Goal: Find specific page/section: Find specific page/section

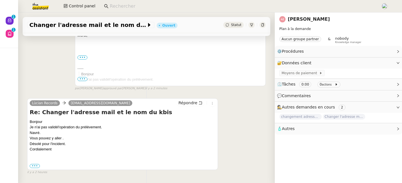
scroll to position [141, 0]
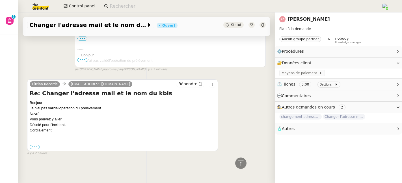
click at [37, 145] on label "•••" at bounding box center [35, 147] width 10 height 4
click at [0, 0] on input "•••" at bounding box center [0, 0] width 0 height 0
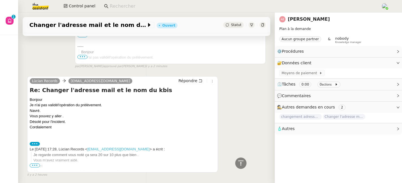
click at [37, 165] on span "•••" at bounding box center [35, 165] width 10 height 4
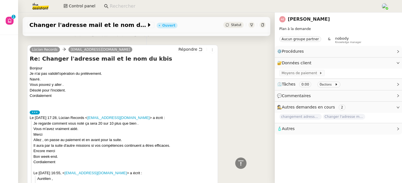
scroll to position [169, 0]
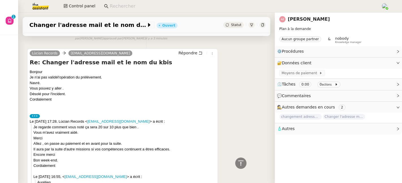
click at [294, 20] on link "[PERSON_NAME]" at bounding box center [309, 18] width 42 height 5
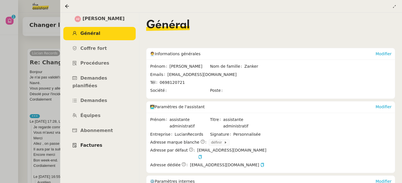
click at [95, 142] on span "Factures" at bounding box center [91, 144] width 22 height 5
click at [67, 6] on icon at bounding box center [67, 6] width 4 height 4
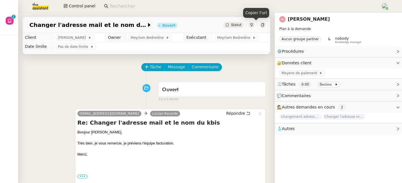
click at [261, 25] on icon at bounding box center [262, 24] width 3 height 3
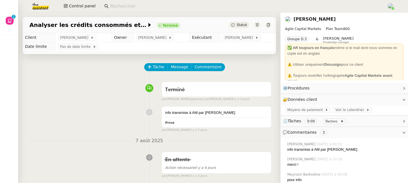
click at [140, 9] on input at bounding box center [245, 7] width 271 height 8
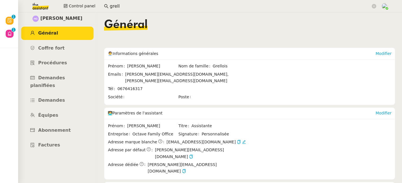
scroll to position [3, 0]
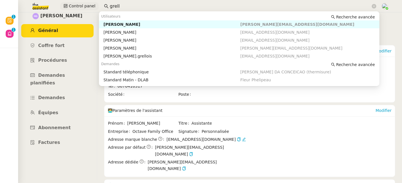
drag, startPoint x: 117, startPoint y: 7, endPoint x: 85, endPoint y: 7, distance: 31.4
click at [85, 7] on div "Control panel grell" at bounding box center [201, 6] width 374 height 12
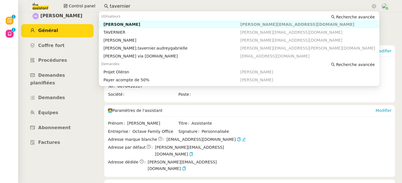
click at [129, 25] on div "[PERSON_NAME]" at bounding box center [172, 24] width 137 height 5
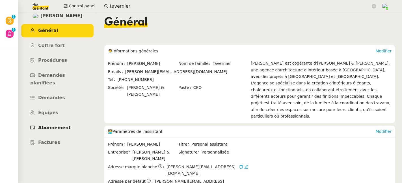
click at [61, 121] on link "Abonnement" at bounding box center [57, 127] width 72 height 13
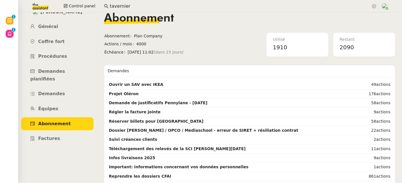
scroll to position [65, 0]
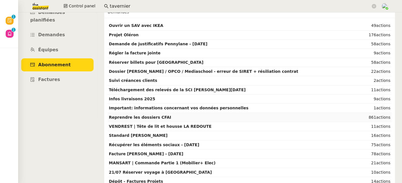
click at [146, 116] on strong "Reprendre les dossiers CFAI" at bounding box center [140, 117] width 62 height 5
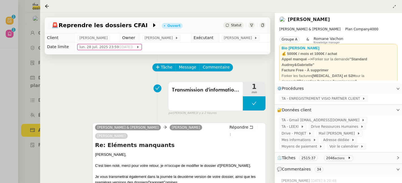
click at [313, 19] on link "Gabrielle Tavernier" at bounding box center [309, 19] width 42 height 5
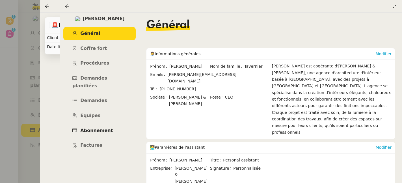
click at [95, 128] on span "Abonnement" at bounding box center [96, 130] width 33 height 5
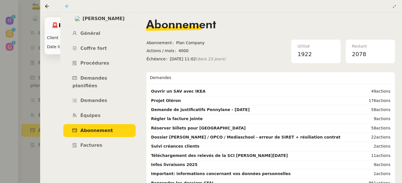
click at [68, 6] on icon at bounding box center [67, 6] width 4 height 4
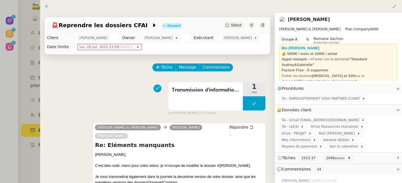
click at [46, 5] on icon at bounding box center [47, 6] width 5 height 5
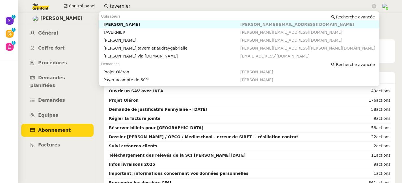
drag, startPoint x: 121, startPoint y: 8, endPoint x: 103, endPoint y: 8, distance: 18.7
click at [103, 8] on nz-input-group "tavernier" at bounding box center [240, 6] width 279 height 8
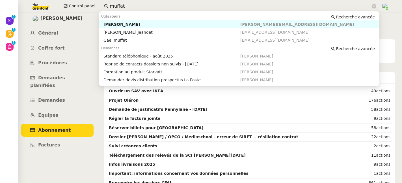
click at [118, 22] on div "Franck MUFFAT-JEANDET" at bounding box center [172, 24] width 137 height 5
type input "muffat"
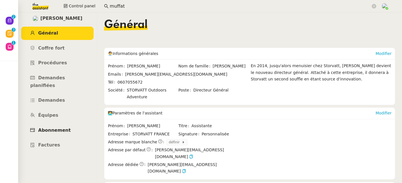
click at [53, 127] on span "Abonnement" at bounding box center [54, 129] width 33 height 5
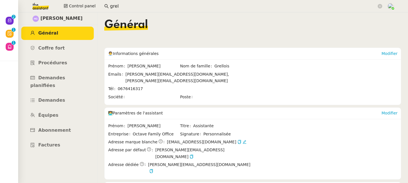
scroll to position [97, 0]
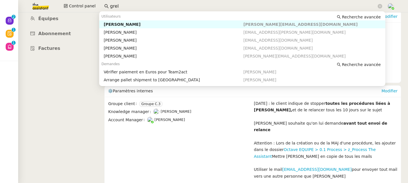
drag, startPoint x: 104, startPoint y: 1, endPoint x: 95, endPoint y: 1, distance: 9.4
click at [95, 1] on div "Control panel grel" at bounding box center [203, 6] width 379 height 12
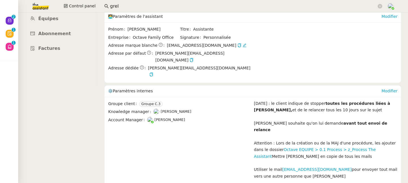
paste input "Juliane Maleyran"
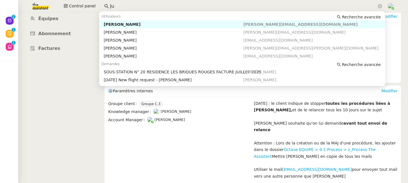
type input "J"
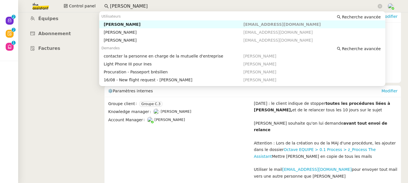
drag, startPoint x: 138, startPoint y: 4, endPoint x: 97, endPoint y: 3, distance: 41.3
click at [97, 3] on div "Control panel juliane ma" at bounding box center [203, 6] width 379 height 12
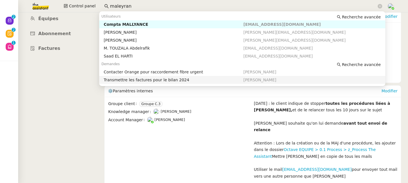
type input "maleyran"
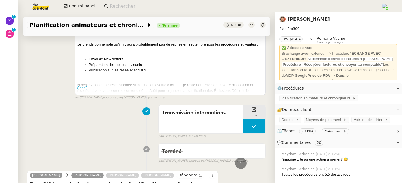
scroll to position [2224, 0]
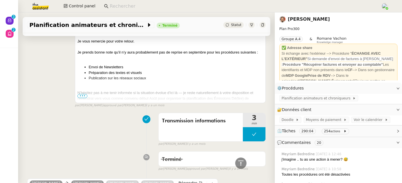
click at [82, 98] on span "•••" at bounding box center [83, 96] width 10 height 4
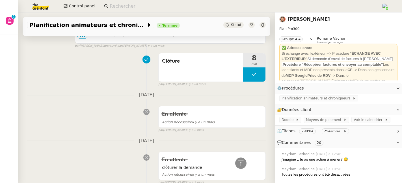
scroll to position [2659, 0]
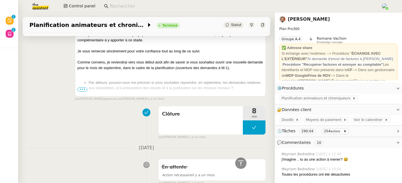
click at [80, 91] on span "•••" at bounding box center [83, 89] width 10 height 4
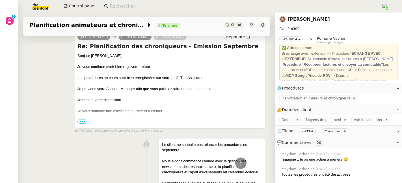
scroll to position [352, 0]
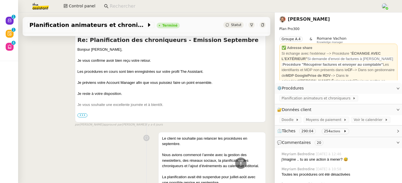
click at [120, 5] on input at bounding box center [243, 7] width 266 height 8
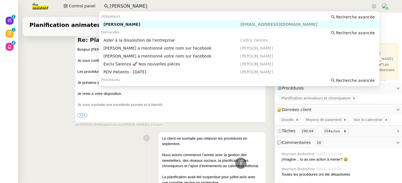
click at [133, 25] on div "Marvyn Pichuèque" at bounding box center [172, 24] width 137 height 5
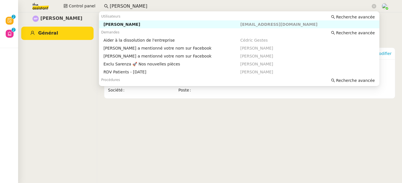
drag, startPoint x: 141, startPoint y: 5, endPoint x: 99, endPoint y: 5, distance: 42.2
click at [101, 5] on nz-input-group "marvyn pi" at bounding box center [240, 6] width 279 height 8
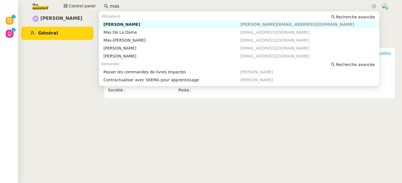
click at [119, 24] on div "Céline MAS" at bounding box center [172, 24] width 137 height 5
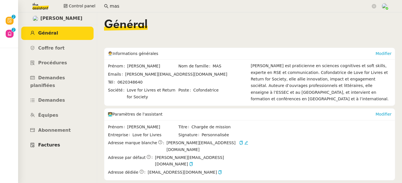
click at [50, 142] on span "Factures" at bounding box center [49, 144] width 22 height 5
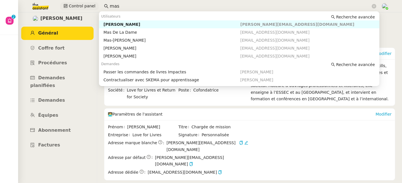
drag, startPoint x: 125, startPoint y: 8, endPoint x: 85, endPoint y: 8, distance: 39.9
click at [85, 8] on div "Control panel mas" at bounding box center [201, 6] width 374 height 12
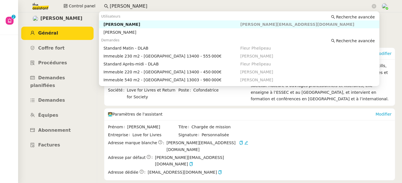
click at [114, 26] on div "Kevin AUBERT" at bounding box center [172, 24] width 137 height 5
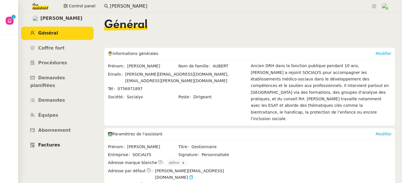
click at [55, 142] on span "Factures" at bounding box center [49, 144] width 22 height 5
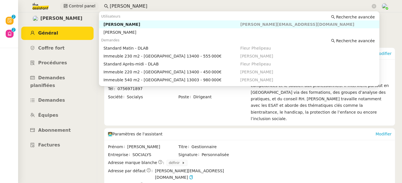
drag, startPoint x: 106, startPoint y: 5, endPoint x: 90, endPoint y: 6, distance: 15.6
click at [90, 6] on div "Control panel kevin au" at bounding box center [201, 6] width 374 height 12
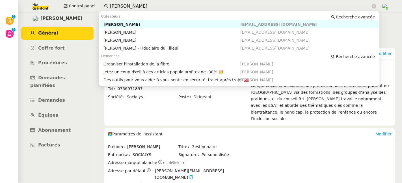
click at [114, 24] on div "Maxime Robert-Colin" at bounding box center [172, 24] width 137 height 5
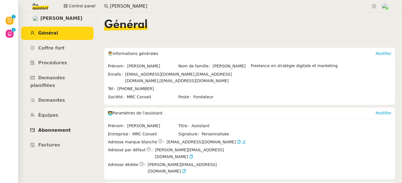
click at [60, 127] on span "Abonnement" at bounding box center [54, 129] width 33 height 5
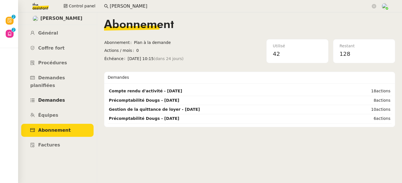
click at [54, 97] on span "Demandes" at bounding box center [51, 99] width 27 height 5
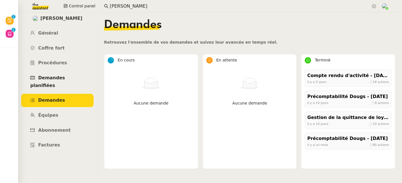
click at [54, 80] on span "Demandes planifiées" at bounding box center [47, 81] width 35 height 13
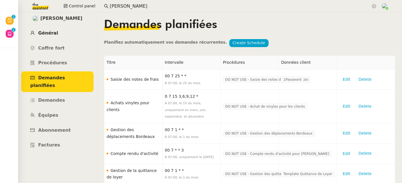
click at [42, 31] on span "Général" at bounding box center [48, 32] width 20 height 5
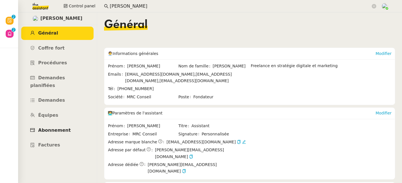
click at [47, 127] on span "Abonnement" at bounding box center [54, 129] width 33 height 5
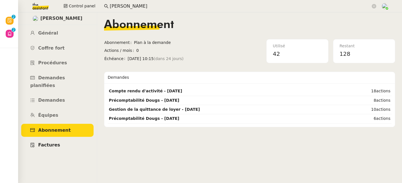
click at [50, 142] on span "Factures" at bounding box center [49, 144] width 22 height 5
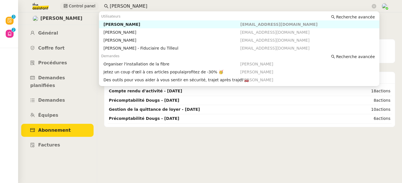
drag, startPoint x: 106, startPoint y: 7, endPoint x: 88, endPoint y: 7, distance: 18.1
click at [88, 7] on div "Control panel maxime ro" at bounding box center [201, 6] width 374 height 12
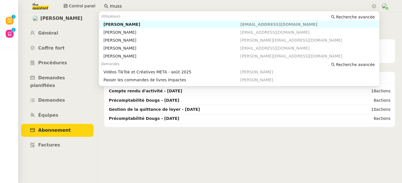
click at [124, 22] on div "Morgane Mussard" at bounding box center [172, 24] width 137 height 5
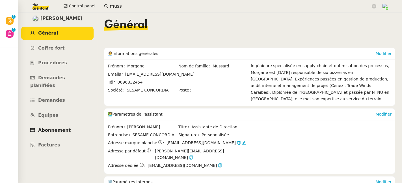
click at [54, 124] on link "Abonnement" at bounding box center [57, 130] width 72 height 13
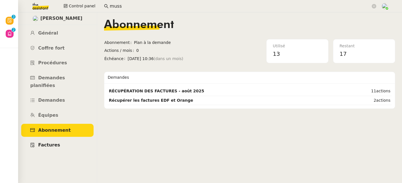
click at [55, 142] on span "Factures" at bounding box center [49, 144] width 22 height 5
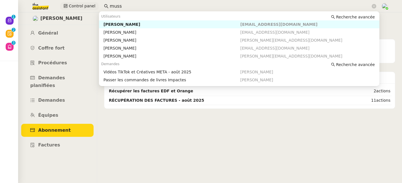
drag, startPoint x: 115, startPoint y: 4, endPoint x: 90, endPoint y: 7, distance: 25.3
click at [90, 7] on div "Control panel muss" at bounding box center [201, 6] width 374 height 12
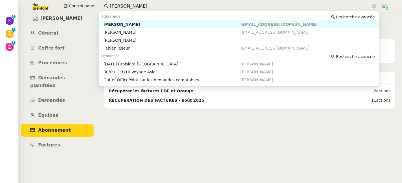
click at [127, 24] on div "Fabien Lesur" at bounding box center [172, 24] width 137 height 5
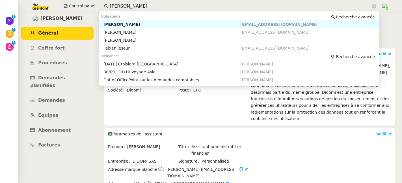
drag, startPoint x: 139, startPoint y: 5, endPoint x: 103, endPoint y: 4, distance: 35.7
click at [103, 4] on nz-input-group "fabien lesur" at bounding box center [240, 6] width 279 height 8
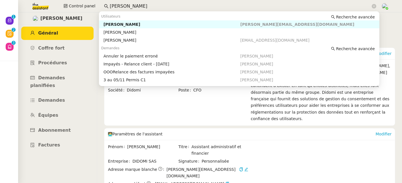
click at [127, 22] on div "Mathilde Borel" at bounding box center [172, 24] width 137 height 5
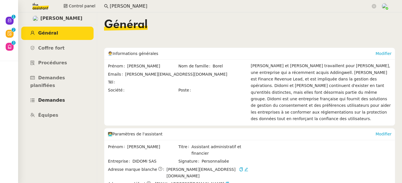
click at [57, 97] on span "Demandes" at bounding box center [51, 99] width 27 height 5
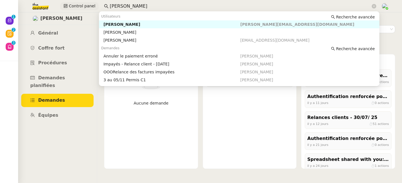
drag, startPoint x: 136, startPoint y: 6, endPoint x: 95, endPoint y: 7, distance: 41.1
click at [95, 7] on div "Control panel mathilde bor" at bounding box center [201, 6] width 374 height 12
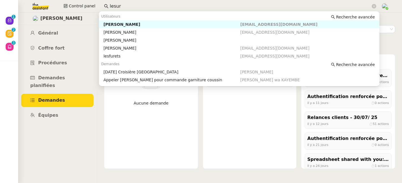
click at [114, 22] on div "Fabien Lesur" at bounding box center [172, 24] width 137 height 5
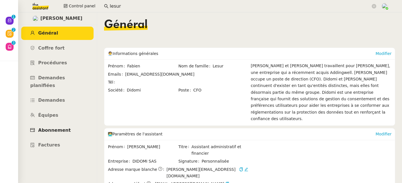
click at [55, 127] on span "Abonnement" at bounding box center [54, 129] width 33 height 5
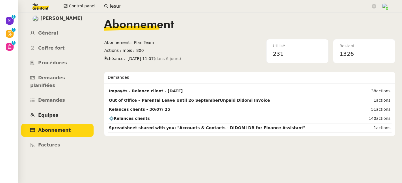
click at [54, 112] on span "Équipes" at bounding box center [48, 114] width 20 height 5
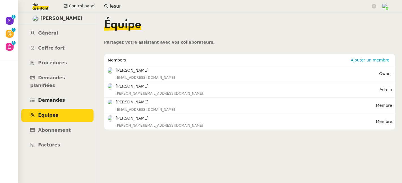
click at [50, 94] on link "Demandes" at bounding box center [57, 100] width 72 height 13
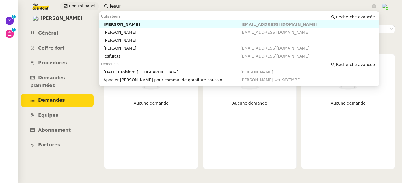
drag, startPoint x: 123, startPoint y: 7, endPoint x: 93, endPoint y: 7, distance: 30.3
click at [93, 7] on div "Control panel lesur" at bounding box center [201, 6] width 374 height 12
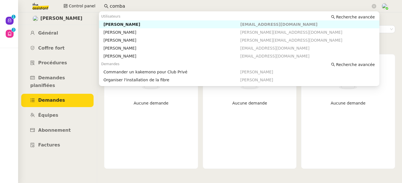
click at [127, 26] on div "[PERSON_NAME]" at bounding box center [172, 24] width 137 height 5
type input "comba"
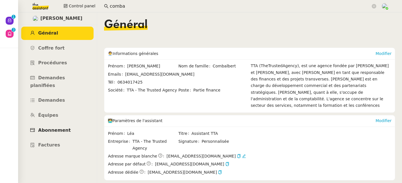
click at [61, 127] on span "Abonnement" at bounding box center [54, 129] width 33 height 5
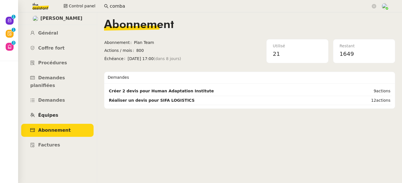
click at [56, 109] on link "Équipes" at bounding box center [57, 115] width 72 height 13
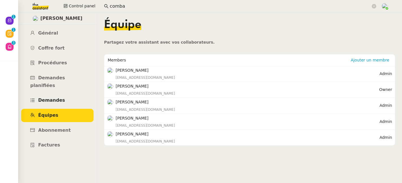
click at [53, 97] on span "Demandes" at bounding box center [51, 99] width 27 height 5
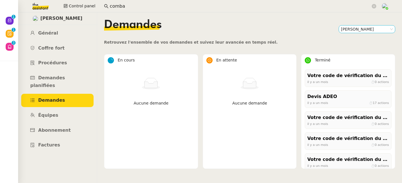
click at [353, 28] on nz-select-item "[PERSON_NAME]" at bounding box center [367, 28] width 52 height 7
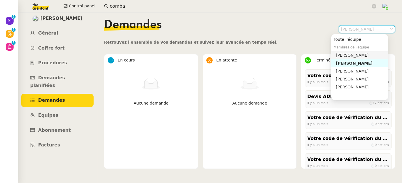
click at [355, 56] on div "Laurent Combalbert" at bounding box center [361, 55] width 50 height 5
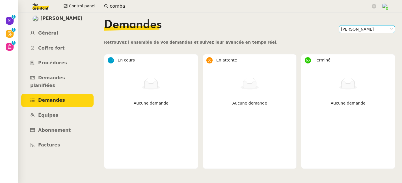
click at [349, 29] on nz-select-item "Laurent Combalbert" at bounding box center [367, 28] width 52 height 7
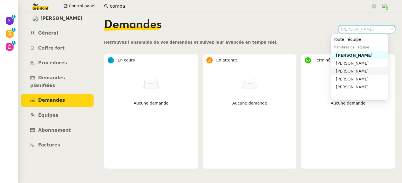
click at [351, 70] on div "Julie Riffault" at bounding box center [361, 70] width 50 height 5
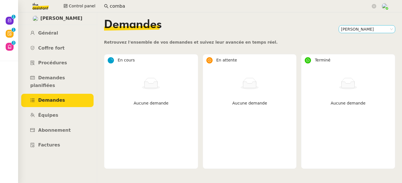
click at [344, 30] on nz-select-item "Julie Riffault" at bounding box center [367, 28] width 52 height 7
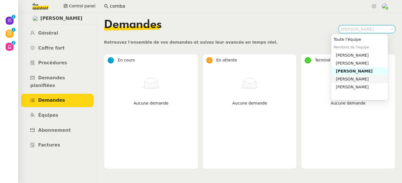
click at [348, 78] on div "Adeline Thomas" at bounding box center [361, 78] width 50 height 5
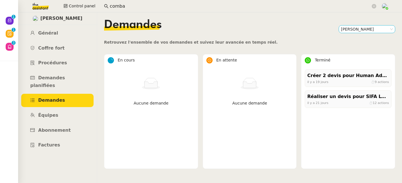
click at [349, 31] on nz-select-item "Adeline Thomas" at bounding box center [367, 28] width 52 height 7
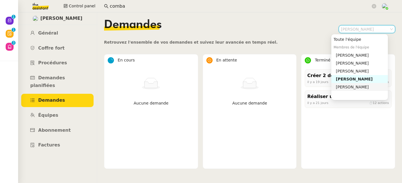
click at [351, 89] on div "Stéphanie Furtos Combarlbert" at bounding box center [361, 86] width 50 height 5
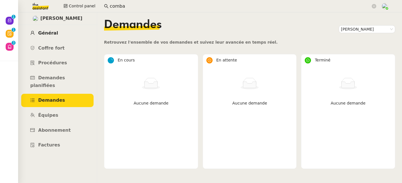
click at [47, 33] on span "Général" at bounding box center [48, 32] width 20 height 5
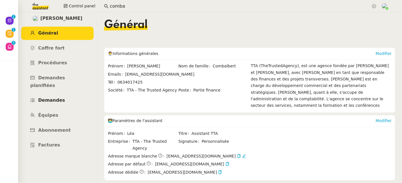
click at [55, 99] on link "Demandes" at bounding box center [57, 100] width 72 height 13
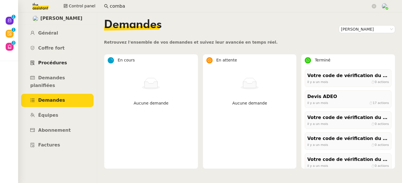
click at [59, 63] on span "Procédures" at bounding box center [52, 62] width 29 height 5
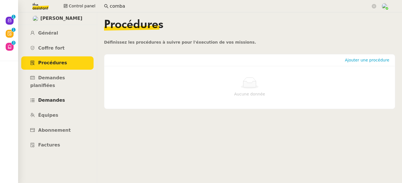
click at [51, 97] on span "Demandes" at bounding box center [51, 99] width 27 height 5
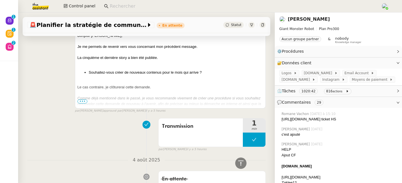
scroll to position [395, 0]
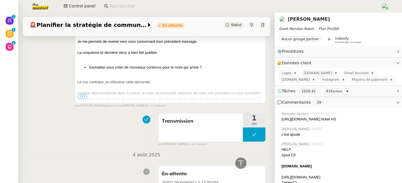
click at [295, 19] on link "David Garlitz" at bounding box center [309, 18] width 42 height 5
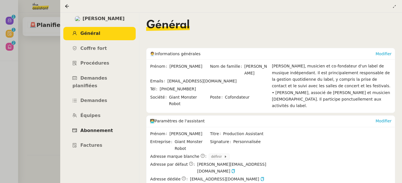
click at [103, 124] on link "Abonnement" at bounding box center [99, 130] width 72 height 13
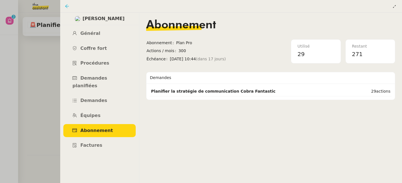
click at [67, 6] on icon at bounding box center [67, 6] width 5 height 5
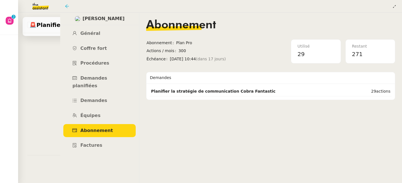
click at [67, 6] on nz-layout "Aide 0 1 2 3 4 5 6 7 8 9 Mes demandes Control panel 🚨 Planifier la stratégie de…" at bounding box center [201, 91] width 402 height 183
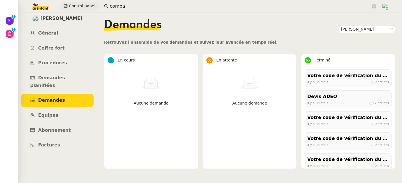
drag, startPoint x: 0, startPoint y: 0, endPoint x: 91, endPoint y: 5, distance: 91.5
click at [92, 5] on div "Control panel comba" at bounding box center [201, 6] width 374 height 12
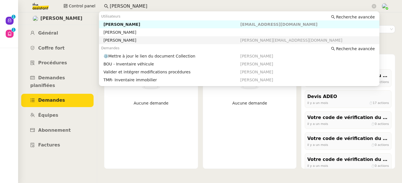
click at [118, 42] on div "[PERSON_NAME]" at bounding box center [172, 40] width 137 height 5
type input "[PERSON_NAME]"
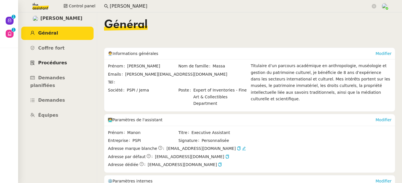
click at [53, 66] on link "Procédures" at bounding box center [57, 62] width 72 height 13
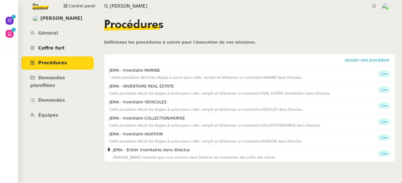
click at [56, 52] on link "Coffre fort" at bounding box center [57, 48] width 72 height 13
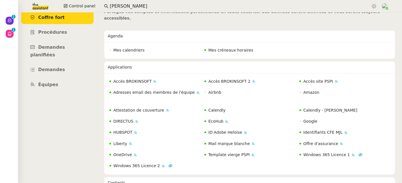
scroll to position [29, 0]
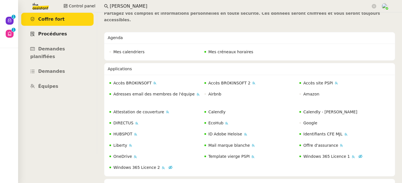
click at [60, 38] on link "Procédures" at bounding box center [57, 33] width 72 height 13
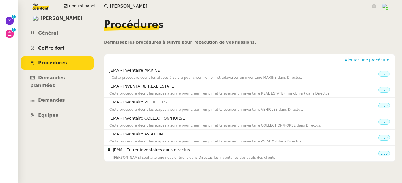
click at [55, 52] on link "Coffre fort" at bounding box center [57, 48] width 72 height 13
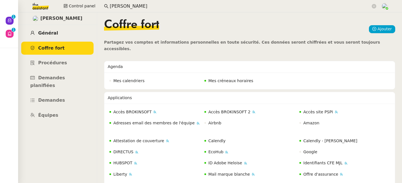
click at [52, 31] on span "Général" at bounding box center [48, 32] width 20 height 5
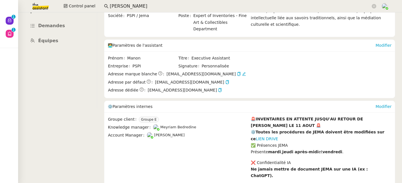
scroll to position [105, 0]
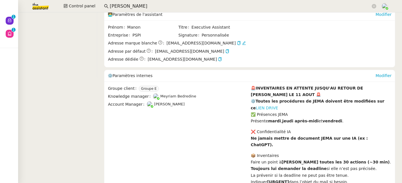
click at [279, 106] on link "LIEN DRIVE" at bounding box center [267, 108] width 22 height 5
